Goal: Transaction & Acquisition: Purchase product/service

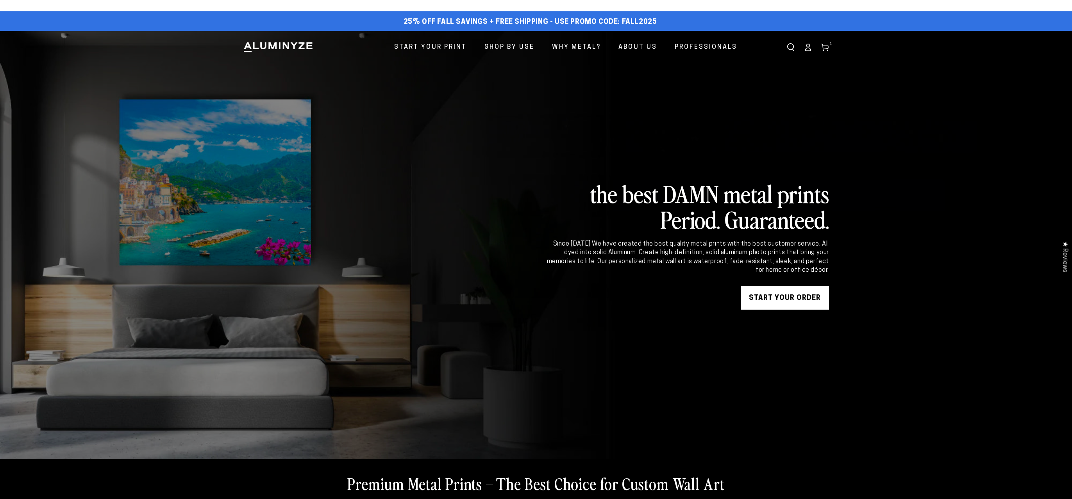
click at [786, 300] on link "START YOUR Order" at bounding box center [784, 297] width 88 height 23
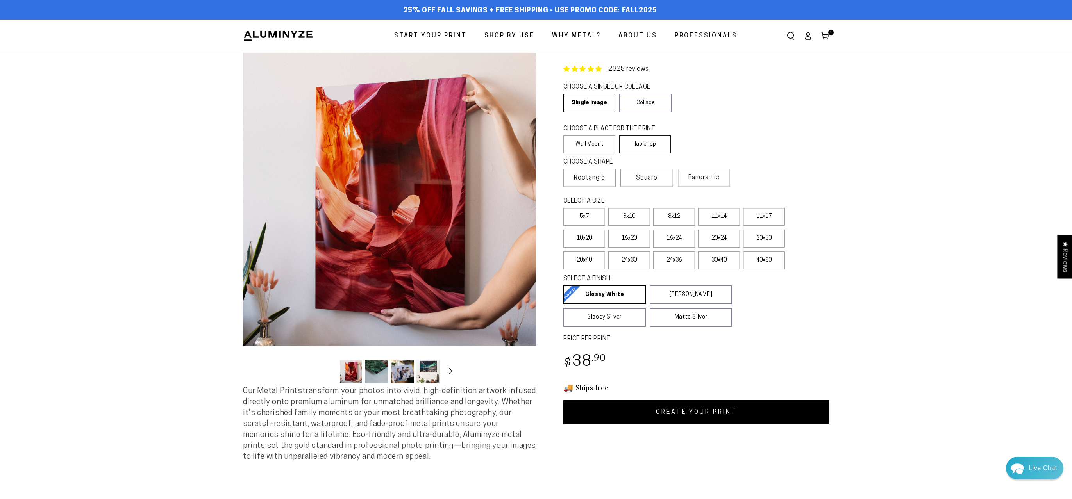
click at [660, 143] on label "Table Top" at bounding box center [645, 145] width 52 height 18
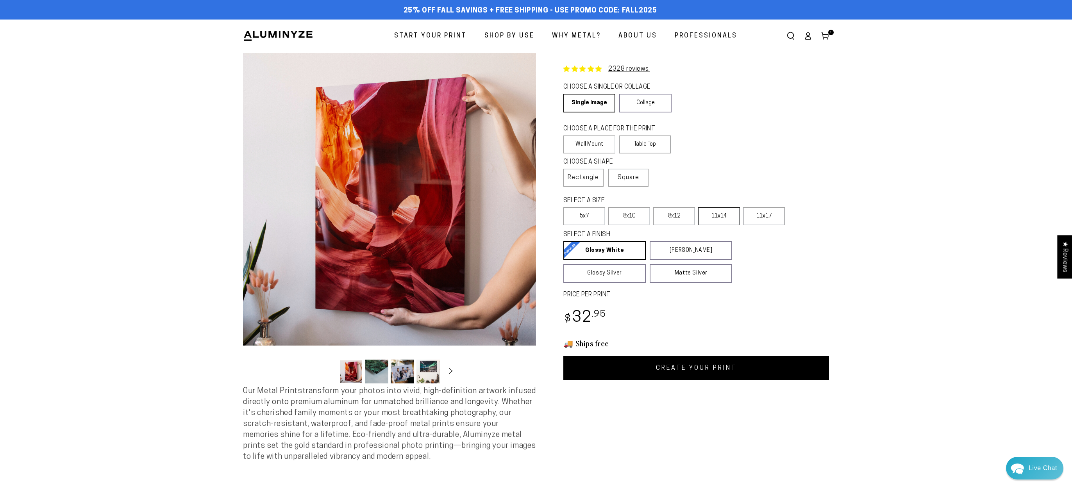
click at [720, 216] on label "11x14" at bounding box center [719, 216] width 42 height 18
click at [739, 371] on link "CREATE YOUR PRINT" at bounding box center [696, 368] width 266 height 24
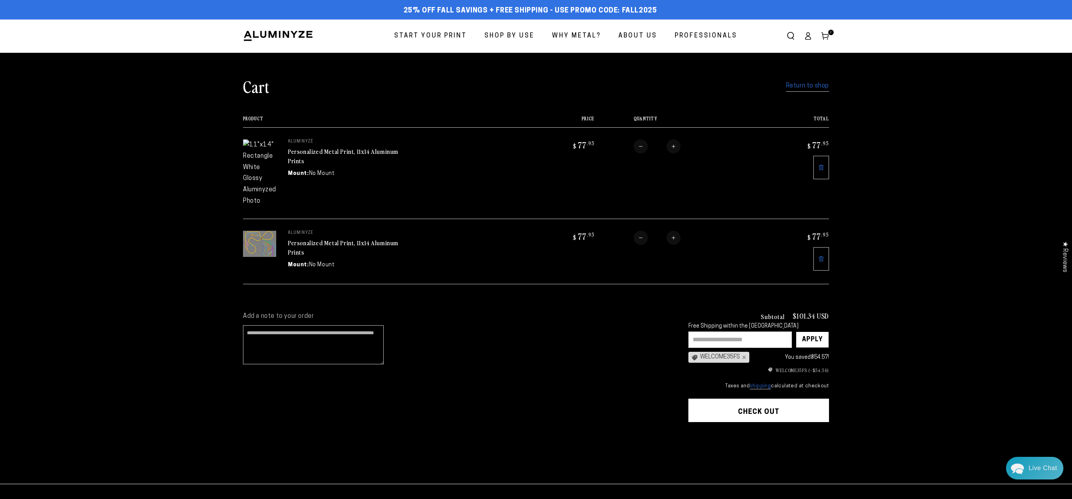
click at [822, 163] on link at bounding box center [821, 167] width 16 height 23
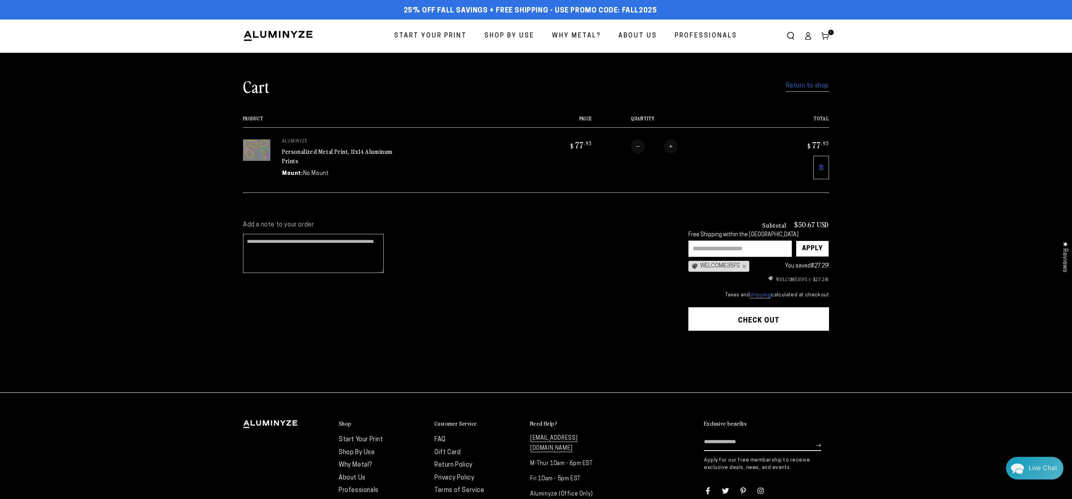
click at [821, 162] on link at bounding box center [821, 167] width 16 height 23
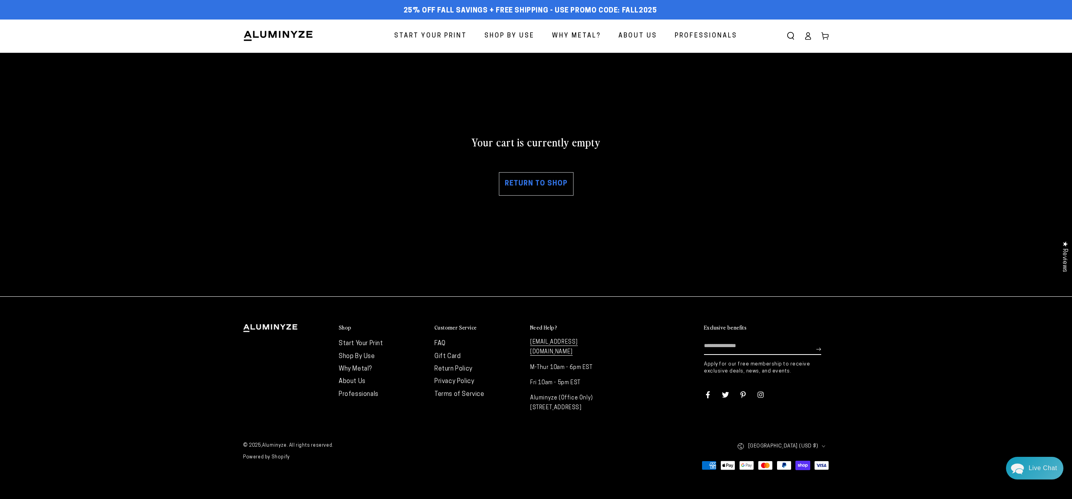
click at [519, 184] on link "Return to shop" at bounding box center [536, 183] width 75 height 23
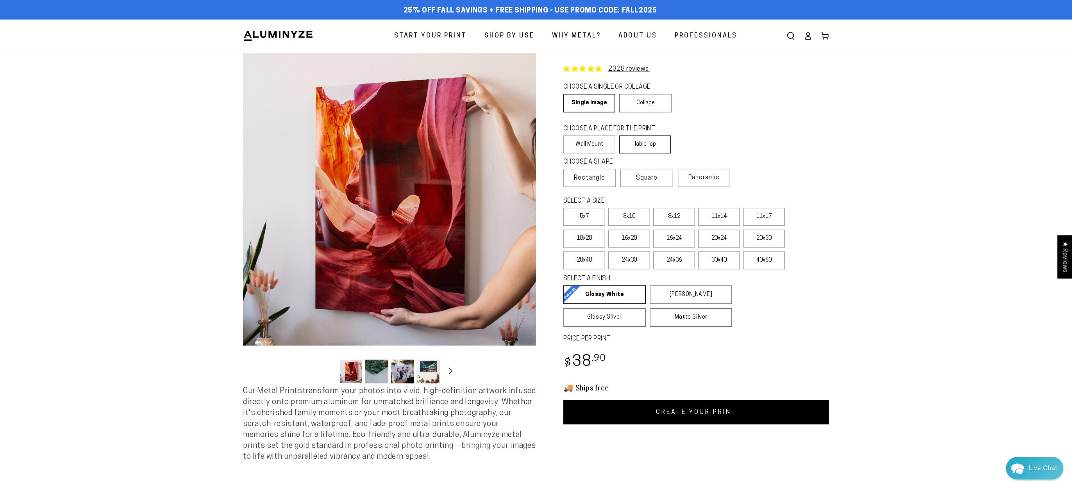
click at [651, 142] on label "Table Top" at bounding box center [645, 145] width 52 height 18
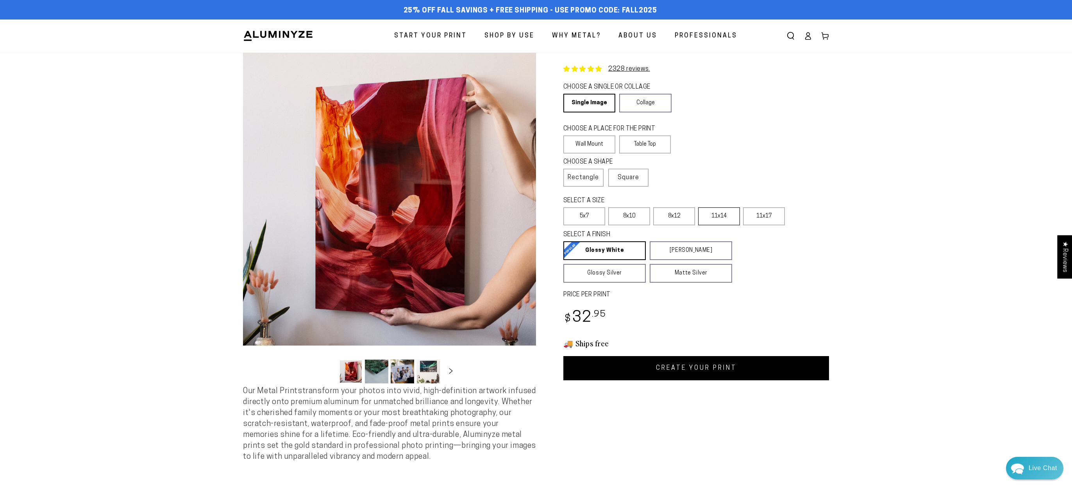
click at [727, 213] on label "11x14" at bounding box center [719, 216] width 42 height 18
click at [761, 362] on link "CREATE YOUR PRINT" at bounding box center [696, 368] width 266 height 24
